Goal: Answer question/provide support: Share knowledge or assist other users

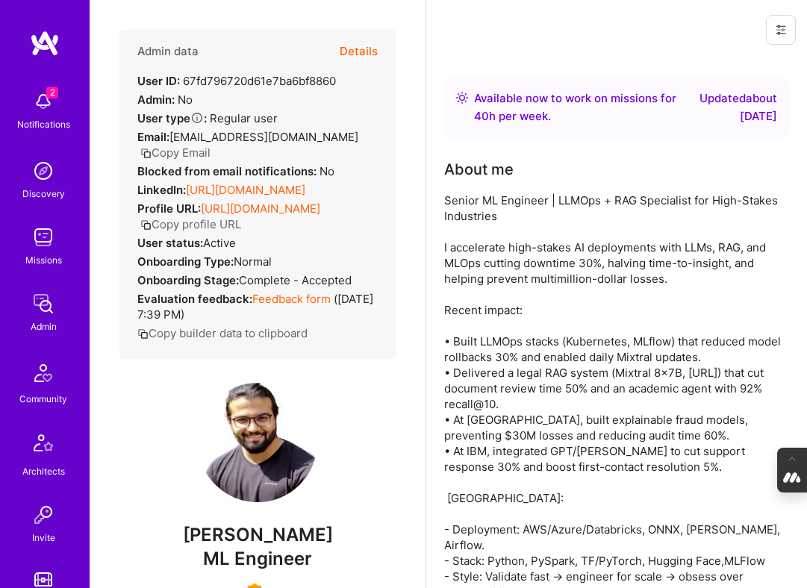
click at [351, 46] on button "Details" at bounding box center [359, 51] width 38 height 43
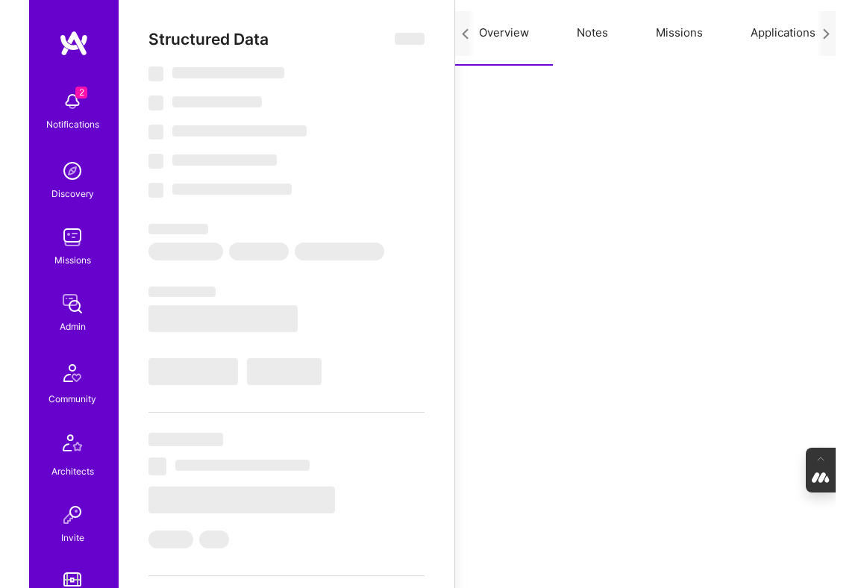
scroll to position [0, 205]
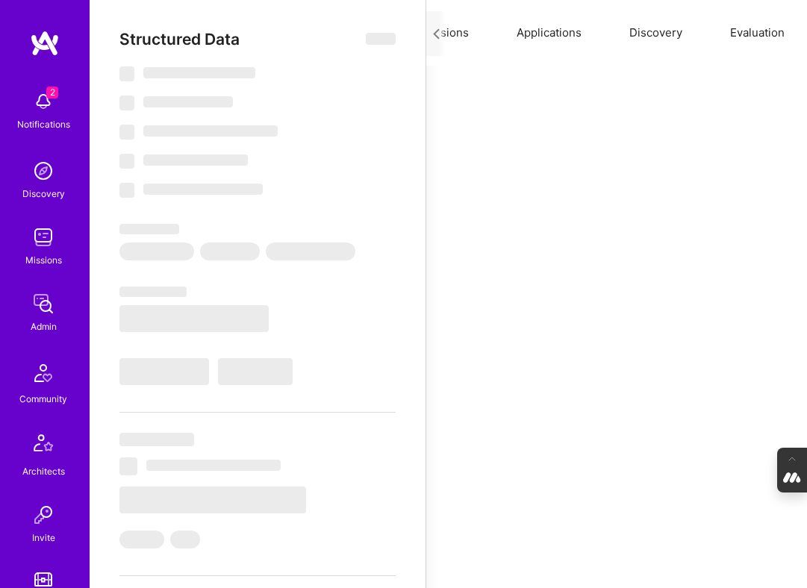
click at [728, 34] on button "Evaluation" at bounding box center [757, 33] width 102 height 66
select select "Right Now"
select select "7"
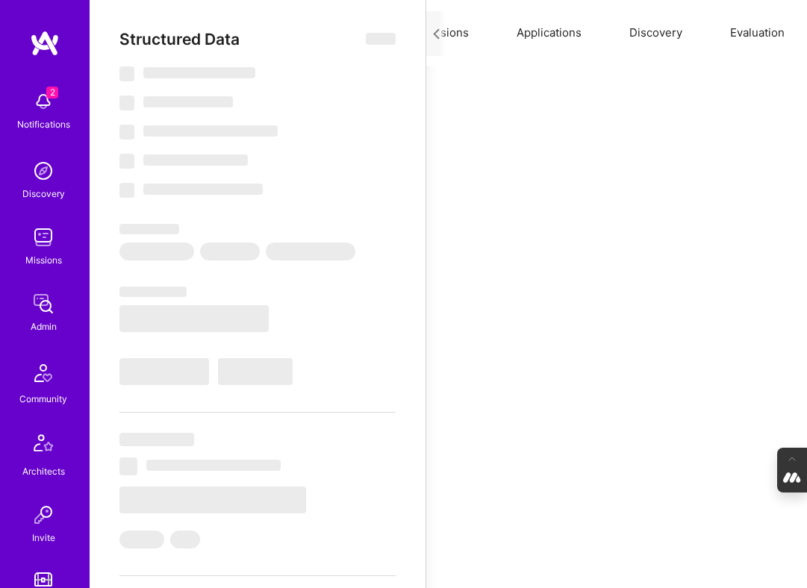
select select "6"
select select "IN"
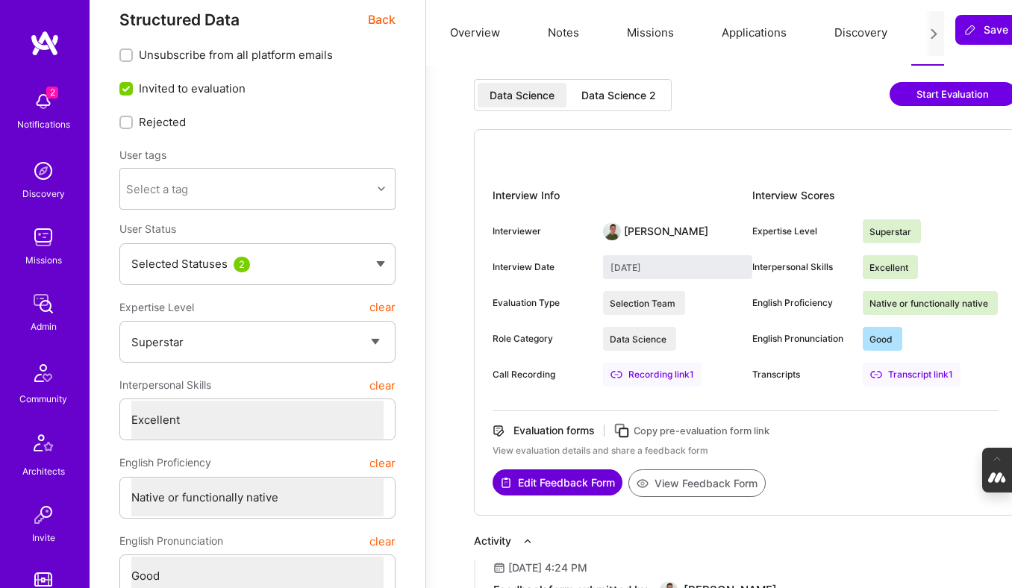
scroll to position [0, 0]
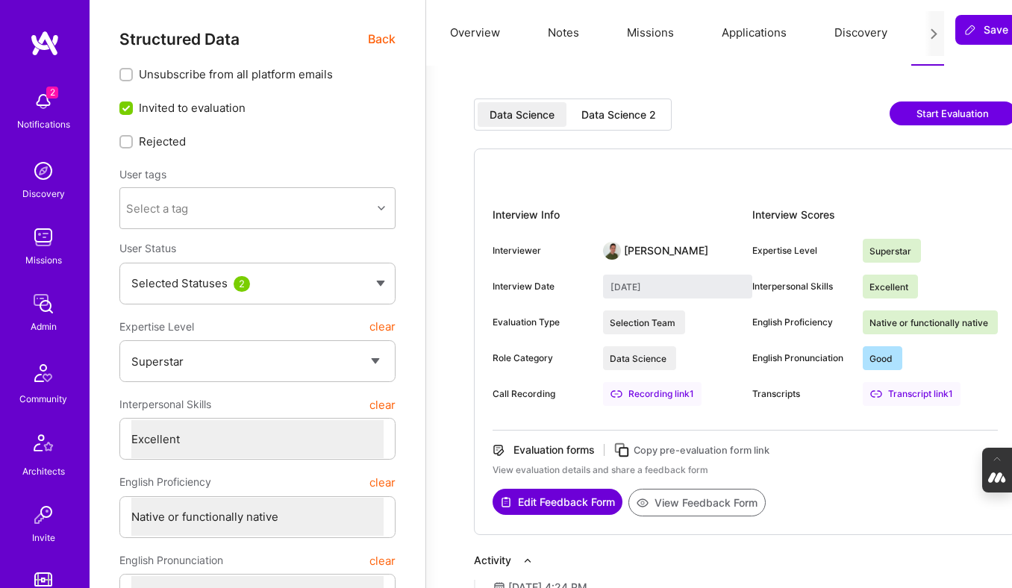
click at [563, 34] on button "Notes" at bounding box center [563, 33] width 79 height 66
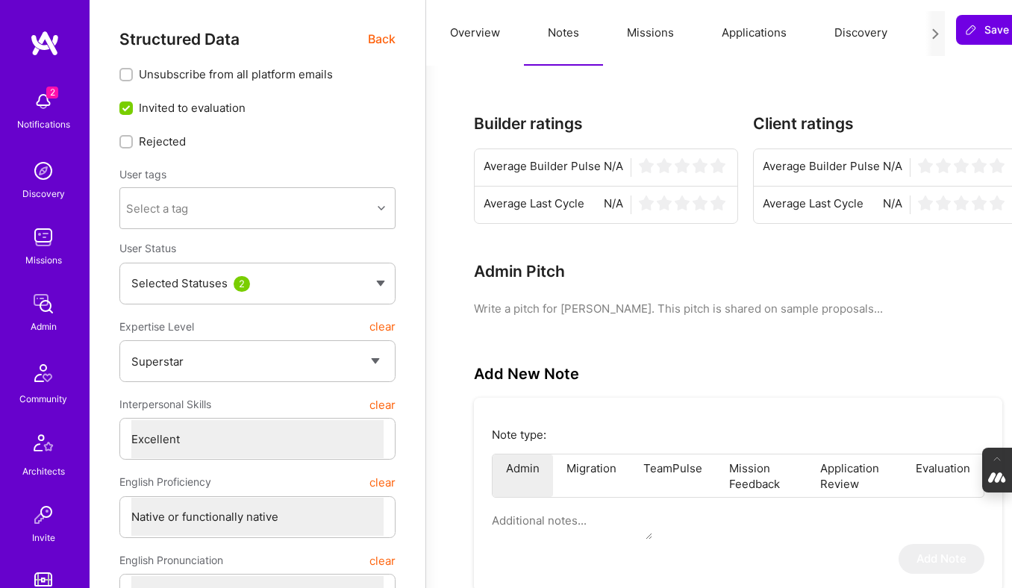
type textarea "x"
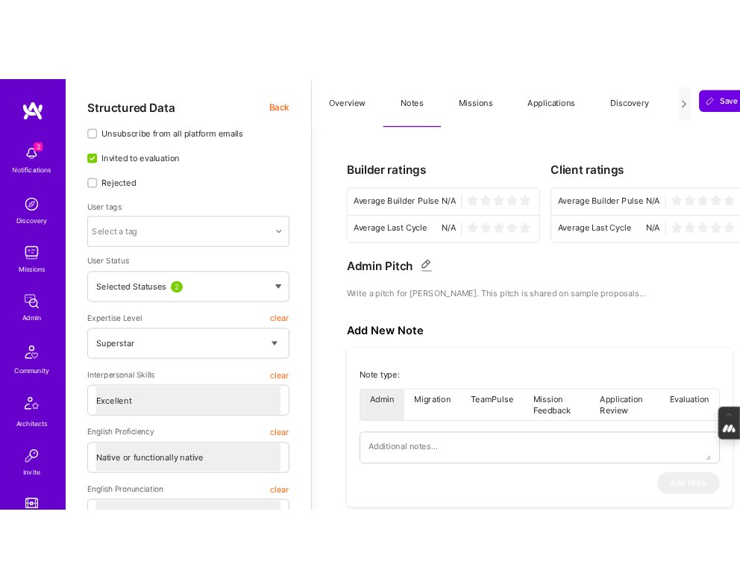
scroll to position [0, 66]
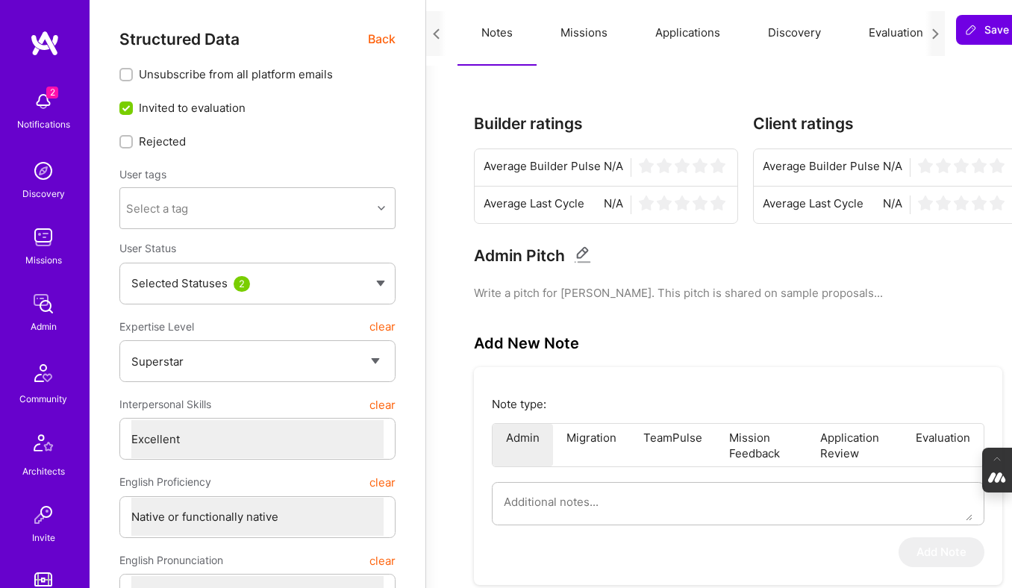
click at [806, 28] on button "Evaluation" at bounding box center [896, 33] width 102 height 66
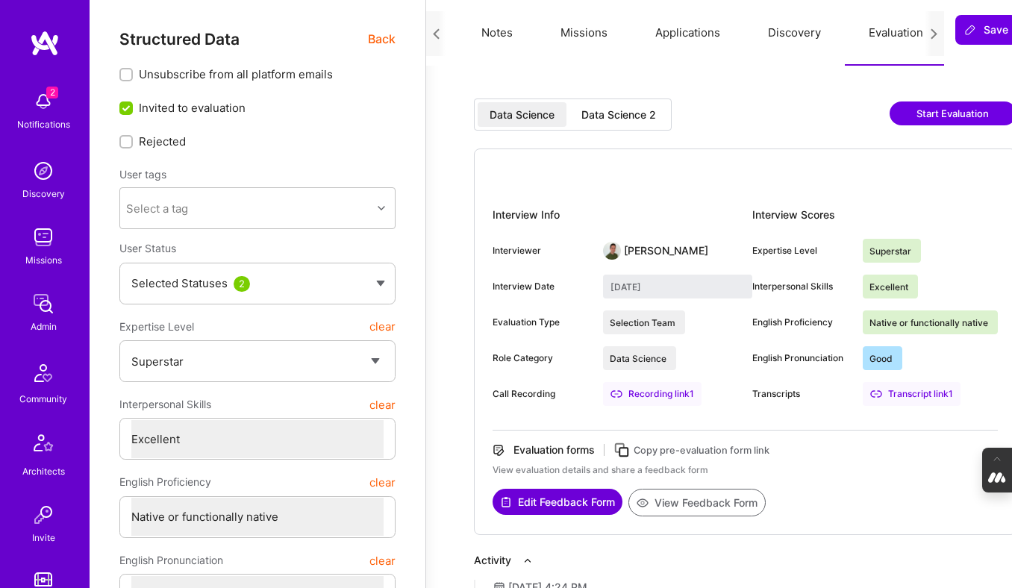
click at [620, 114] on div "Data Science 2" at bounding box center [618, 114] width 75 height 15
type input "[DATE]"
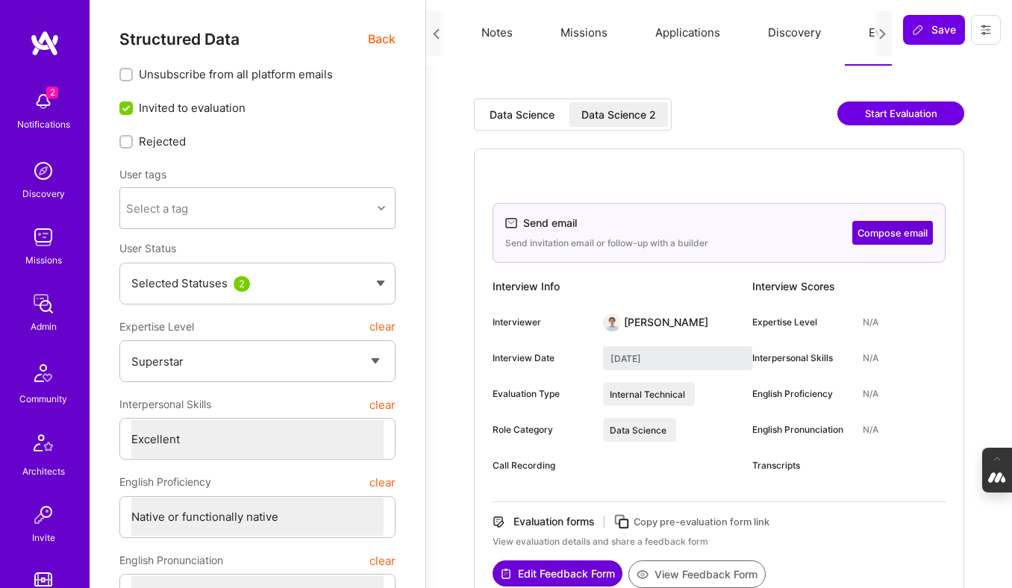
click at [487, 28] on button "Notes" at bounding box center [496, 33] width 79 height 66
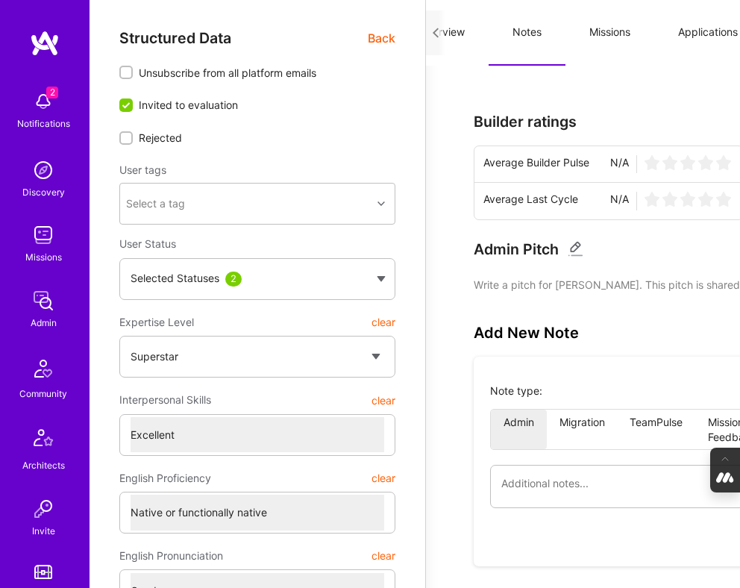
scroll to position [0, 35]
click at [375, 42] on span "Back" at bounding box center [382, 39] width 28 height 18
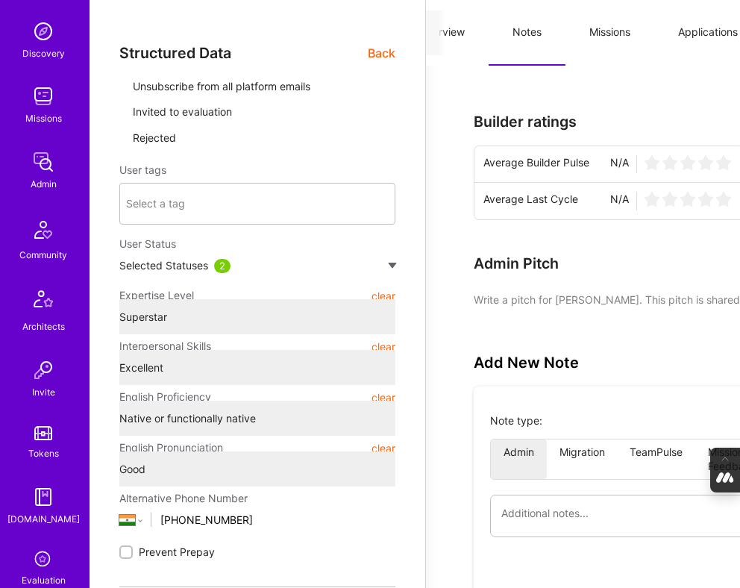
type textarea "x"
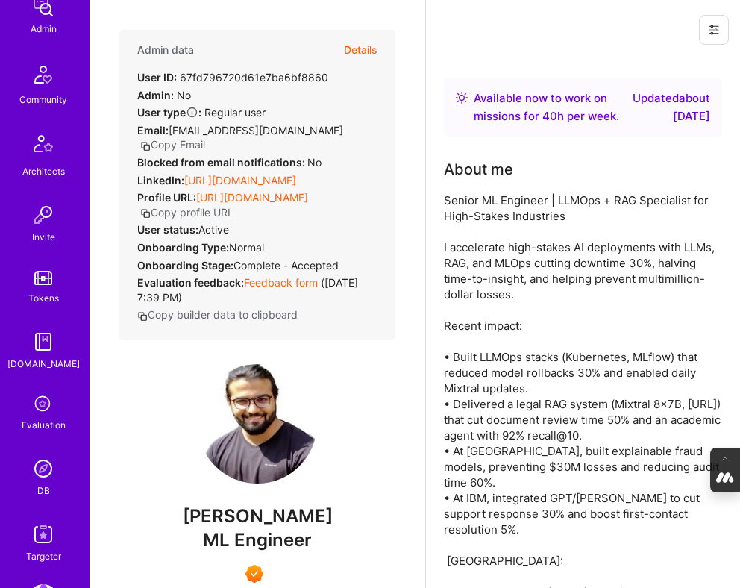
scroll to position [300, 0]
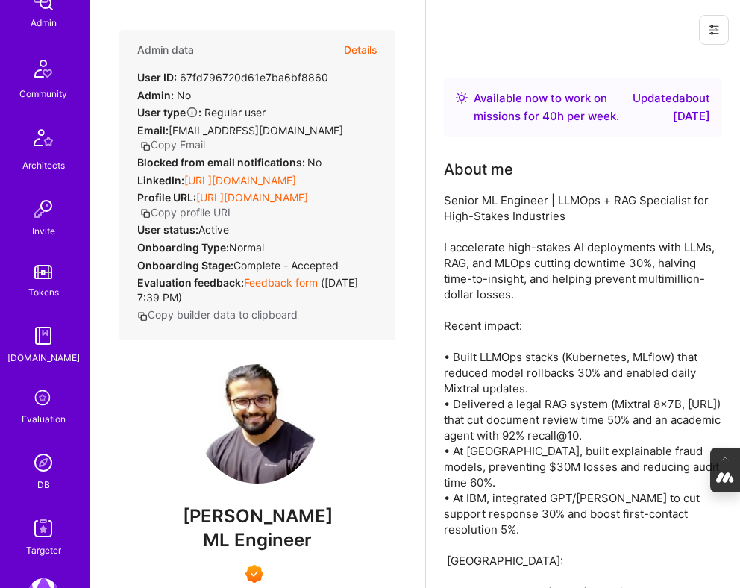
click at [47, 459] on img at bounding box center [43, 463] width 30 height 30
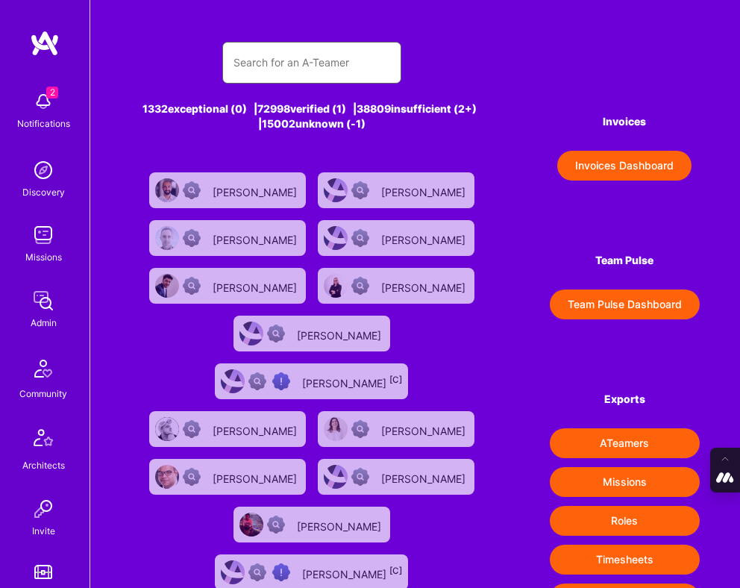
click at [293, 74] on input "text" at bounding box center [312, 63] width 157 height 36
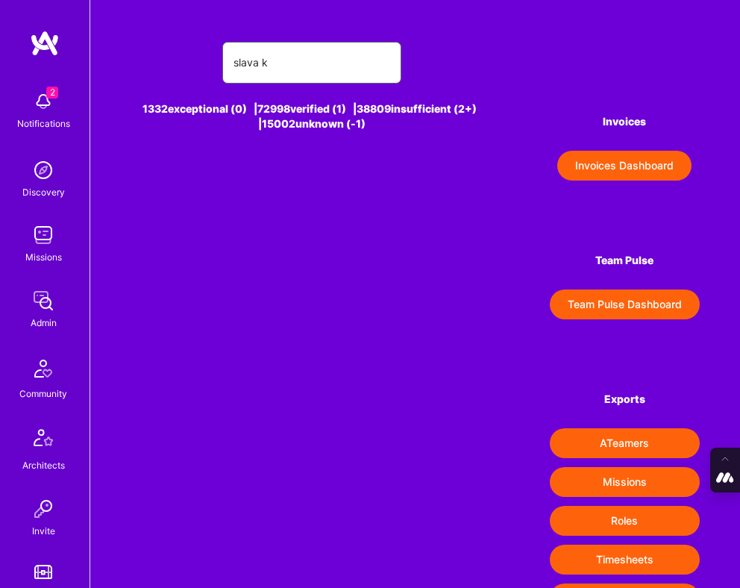
type input "[PERSON_NAME]"
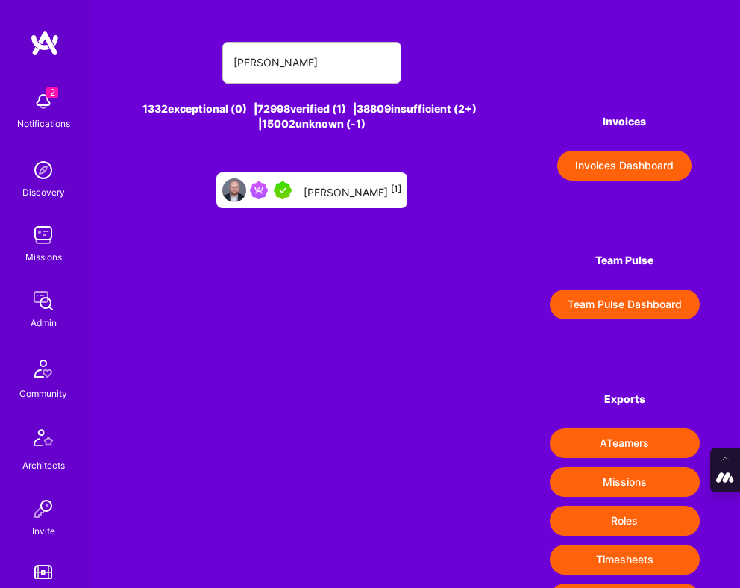
click at [328, 195] on div "[PERSON_NAME] [1]" at bounding box center [353, 190] width 98 height 17
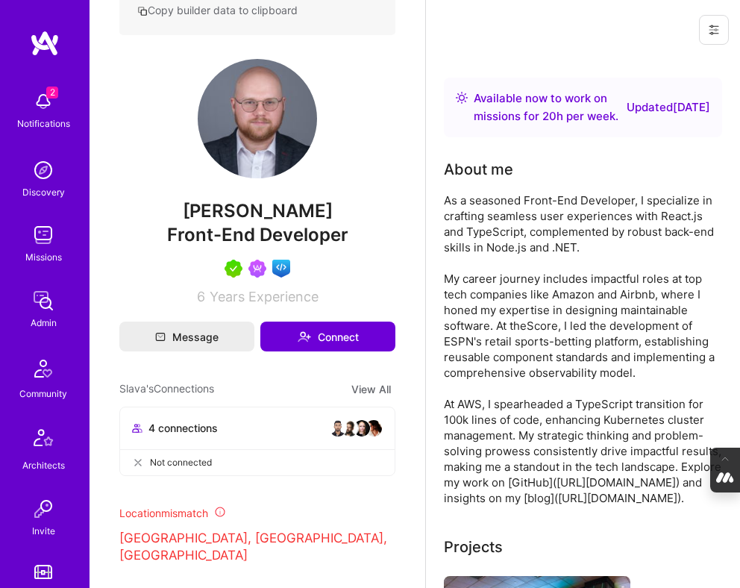
scroll to position [391, 0]
